Goal: Task Accomplishment & Management: Manage account settings

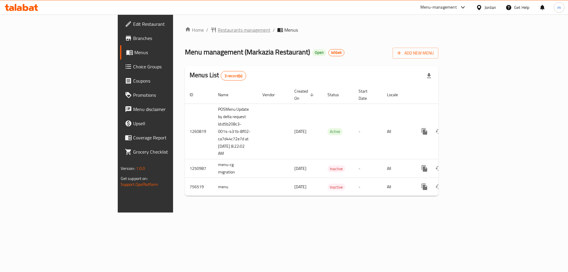
click at [218, 28] on span "Restaurants management" at bounding box center [244, 29] width 53 height 7
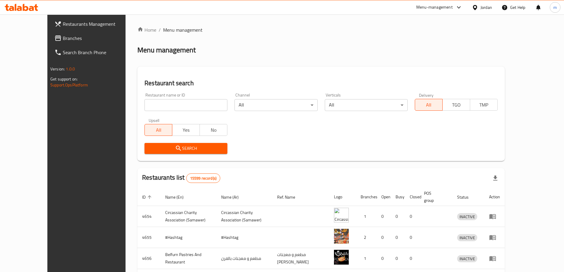
click at [63, 37] on span "Branches" at bounding box center [100, 38] width 74 height 7
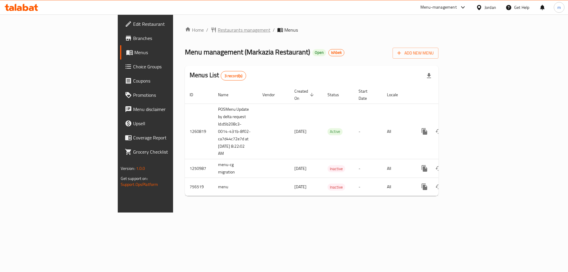
click at [218, 29] on span "Restaurants management" at bounding box center [244, 29] width 53 height 7
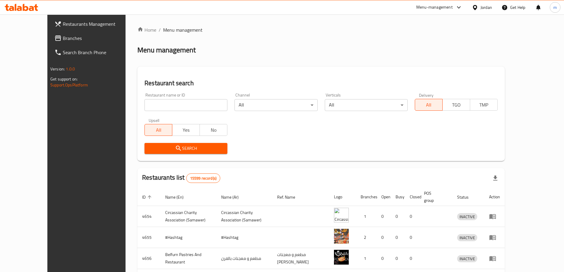
click at [47, 39] on div "Restaurants Management Branches Search Branch Phone Version: 1.0.0 Get support …" at bounding box center [281, 227] width 469 height 424
click at [63, 39] on span "Branches" at bounding box center [100, 38] width 74 height 7
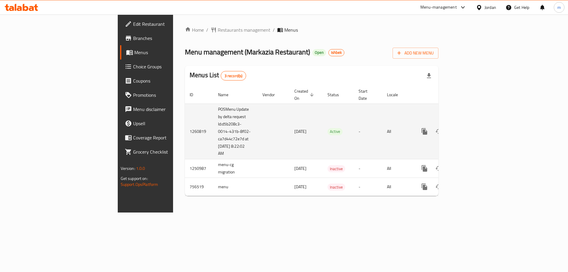
click at [185, 125] on td "1260819" at bounding box center [199, 132] width 28 height 56
click at [185, 124] on td "1260819" at bounding box center [199, 132] width 28 height 56
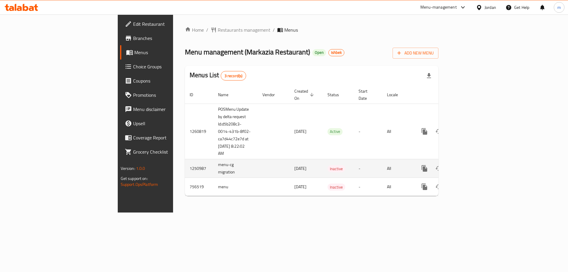
click at [185, 163] on td "1250987" at bounding box center [199, 168] width 28 height 19
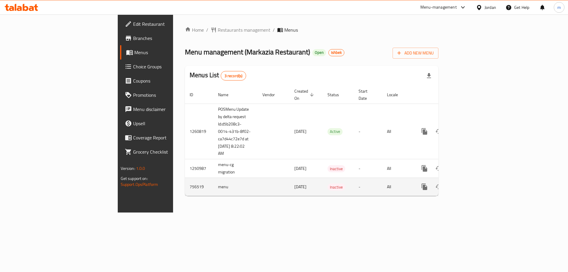
click at [185, 183] on td "756519" at bounding box center [199, 187] width 28 height 18
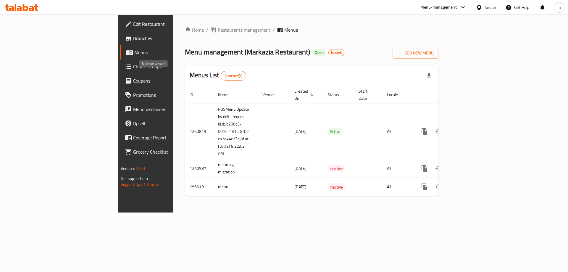
click at [221, 76] on span "3 record(s)" at bounding box center [233, 76] width 25 height 6
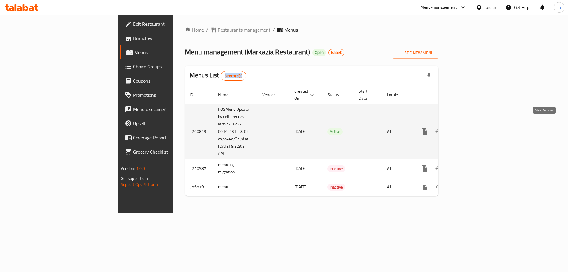
click at [475, 124] on link "enhanced table" at bounding box center [467, 131] width 14 height 14
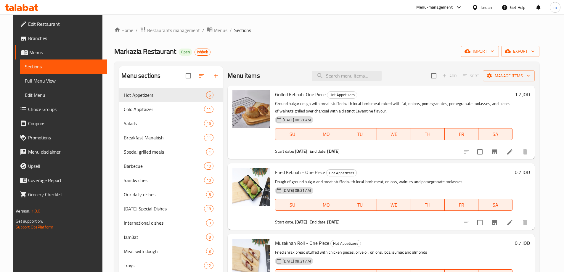
click at [29, 53] on span "Menus" at bounding box center [65, 52] width 73 height 7
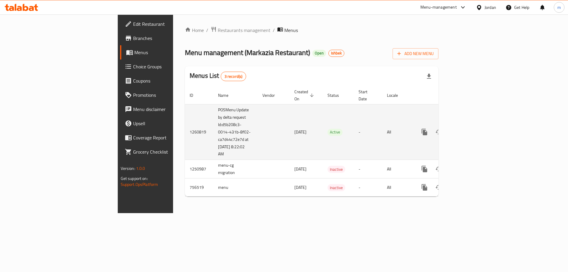
click at [295, 128] on span "[DATE]" at bounding box center [301, 132] width 12 height 8
